Goal: Information Seeking & Learning: Understand process/instructions

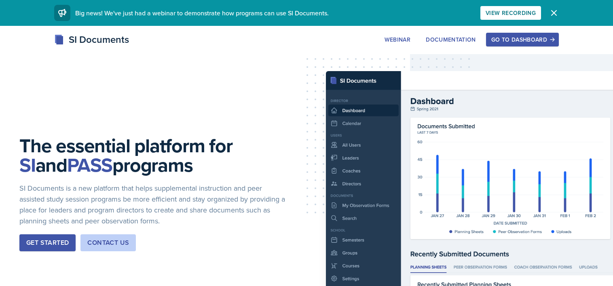
click at [523, 41] on div "Go to Dashboard" at bounding box center [523, 39] width 62 height 6
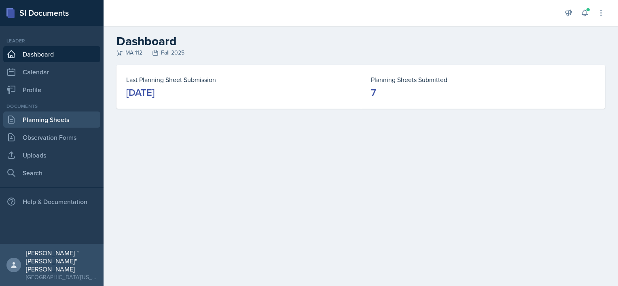
click at [52, 120] on link "Planning Sheets" at bounding box center [51, 120] width 97 height 16
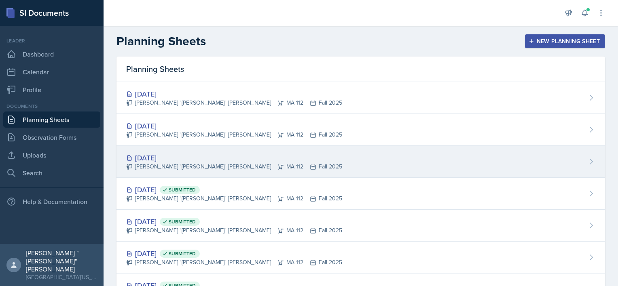
click at [176, 163] on div "[PERSON_NAME] "[PERSON_NAME]" [PERSON_NAME] MA 112 Fall 2025" at bounding box center [234, 167] width 216 height 8
click at [176, 163] on main "Planning Sheets New Planning Sheet Planning Sheets [DATE] [PERSON_NAME] "[PERSO…" at bounding box center [361, 156] width 515 height 261
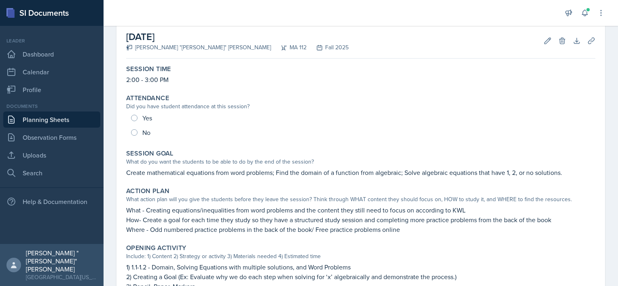
scroll to position [42, 0]
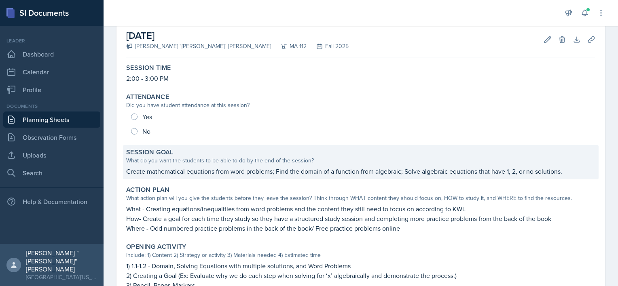
click at [129, 174] on p "Create mathematical equations from word problems; Find the domain of a function…" at bounding box center [360, 172] width 469 height 10
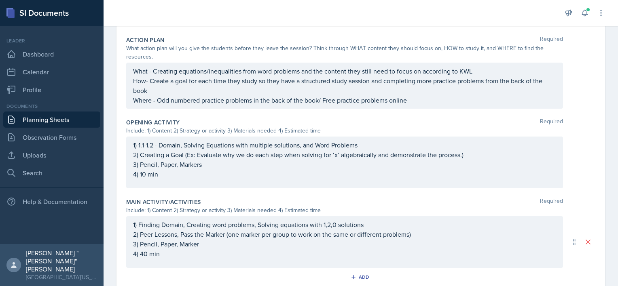
scroll to position [228, 0]
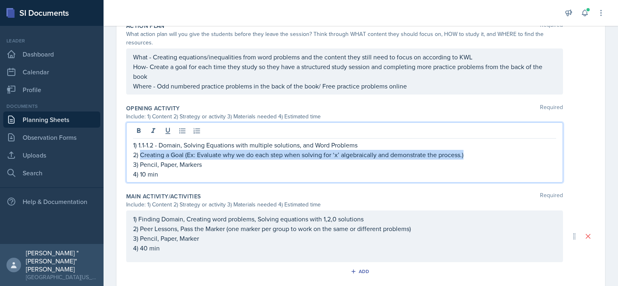
drag, startPoint x: 140, startPoint y: 153, endPoint x: 483, endPoint y: 151, distance: 342.7
click at [483, 151] on p "2) Creating a Goal (Ex: Evaluate why we do each step when solving for ‘x’ algeb…" at bounding box center [344, 155] width 423 height 10
copy p "Creating a Goal (Ex: Evaluate why we do each step when solving for ‘x’ algebrai…"
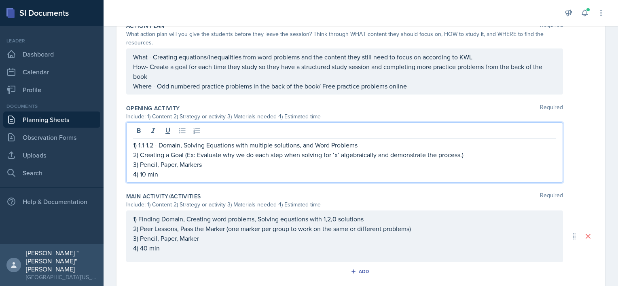
click at [422, 182] on div "Opening Activity Required Include: 1) Content 2) Strategy or activity 3) Materi…" at bounding box center [360, 145] width 469 height 88
drag, startPoint x: 197, startPoint y: 138, endPoint x: 453, endPoint y: 154, distance: 256.2
click at [453, 154] on p "2) Creating a Goal (Ex: Evaluate why we do each step when solving for ‘x’ algeb…" at bounding box center [344, 155] width 423 height 10
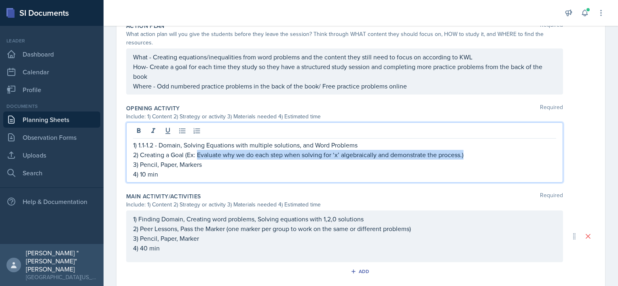
drag, startPoint x: 482, startPoint y: 157, endPoint x: 199, endPoint y: 155, distance: 283.6
click at [199, 155] on p "2) Creating a Goal (Ex: Evaluate why we do each step when solving for ‘x’ algeb…" at bounding box center [344, 155] width 423 height 10
copy p "Evaluate why we do each step when solving for ‘x’ algebraically and demonstrate…"
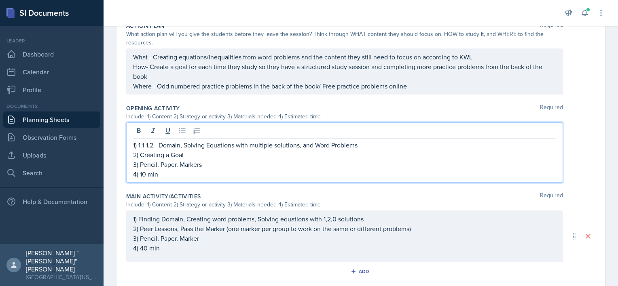
click at [410, 113] on div "Include: 1) Content 2) Strategy or activity 3) Materials needed 4) Estimated ti…" at bounding box center [344, 116] width 437 height 8
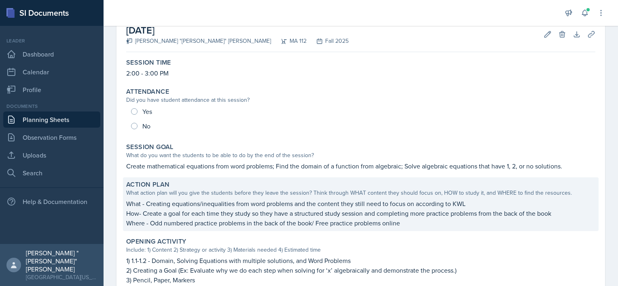
scroll to position [49, 0]
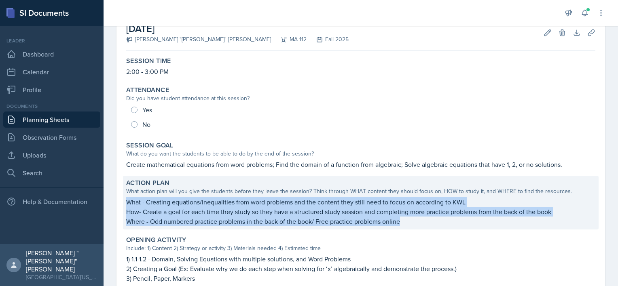
drag, startPoint x: 128, startPoint y: 201, endPoint x: 416, endPoint y: 227, distance: 288.8
click at [416, 227] on div "Action Plan What action plan will you give the students before they leave the s…" at bounding box center [361, 203] width 476 height 54
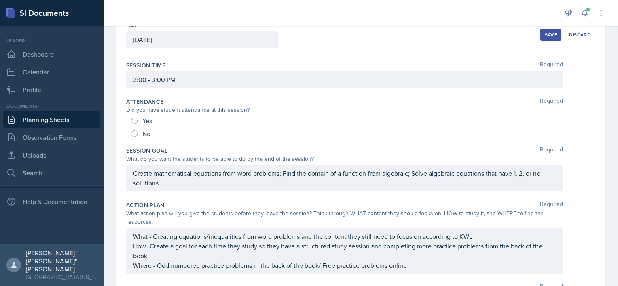
scroll to position [45, 0]
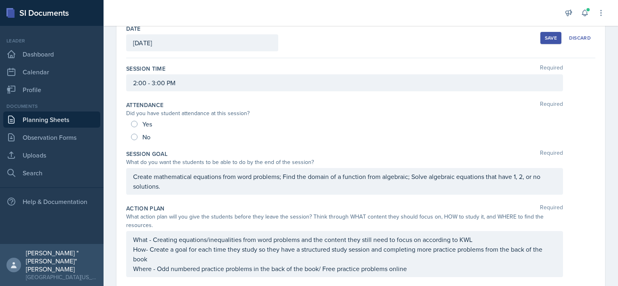
click at [416, 227] on div "What action plan will you give the students before they leave the session? Thin…" at bounding box center [344, 221] width 437 height 17
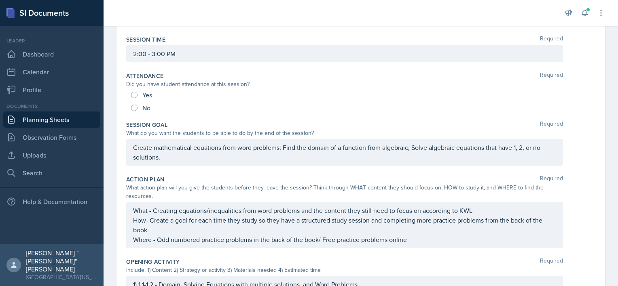
scroll to position [89, 0]
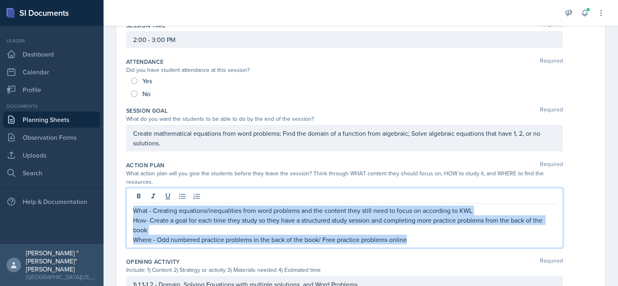
drag, startPoint x: 418, startPoint y: 240, endPoint x: 127, endPoint y: 206, distance: 293.2
click at [127, 206] on div "What - Creating equations/inequalities from word problems and the content they …" at bounding box center [344, 218] width 437 height 60
copy div "What - Creating equations/inequalities from word problems and the content they …"
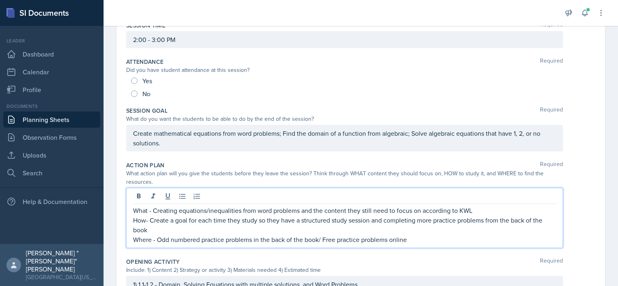
click at [254, 158] on div "Action Plan Required What action plan will you give the students before they le…" at bounding box center [360, 206] width 469 height 97
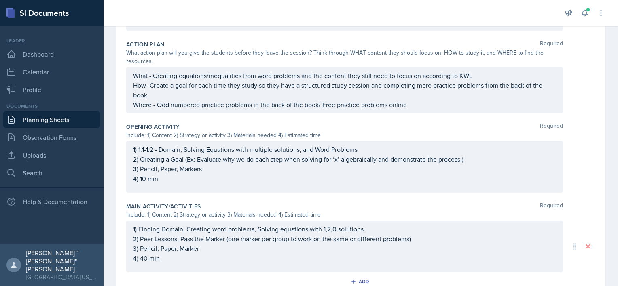
scroll to position [210, 0]
